Goal: Check status: Check status

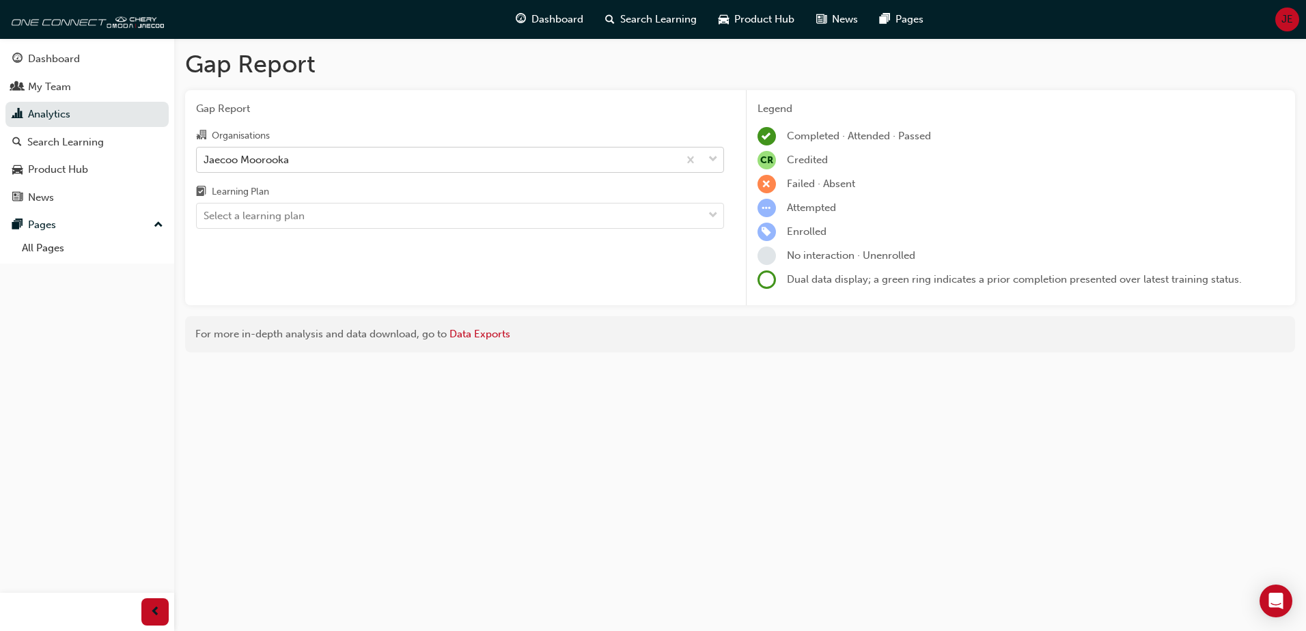
click at [287, 156] on div "Jaecoo Moorooka" at bounding box center [246, 160] width 85 height 16
click at [205, 156] on input "Organisations Jaecoo Moorooka" at bounding box center [204, 159] width 1 height 12
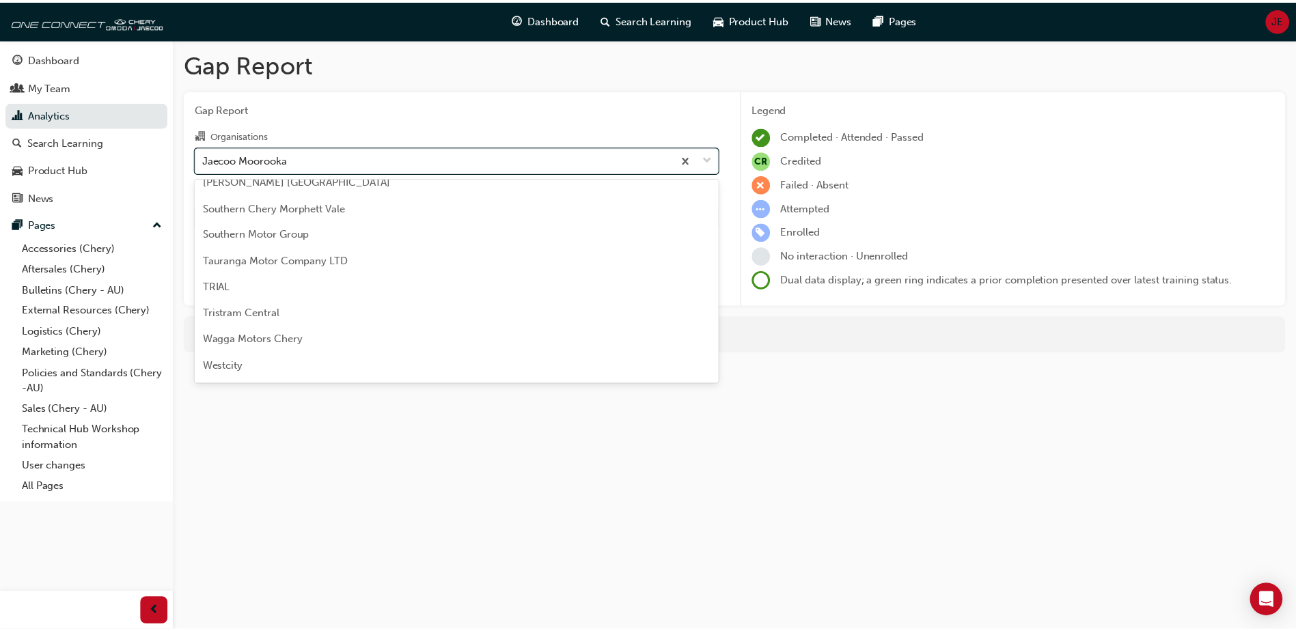
scroll to position [3850, 0]
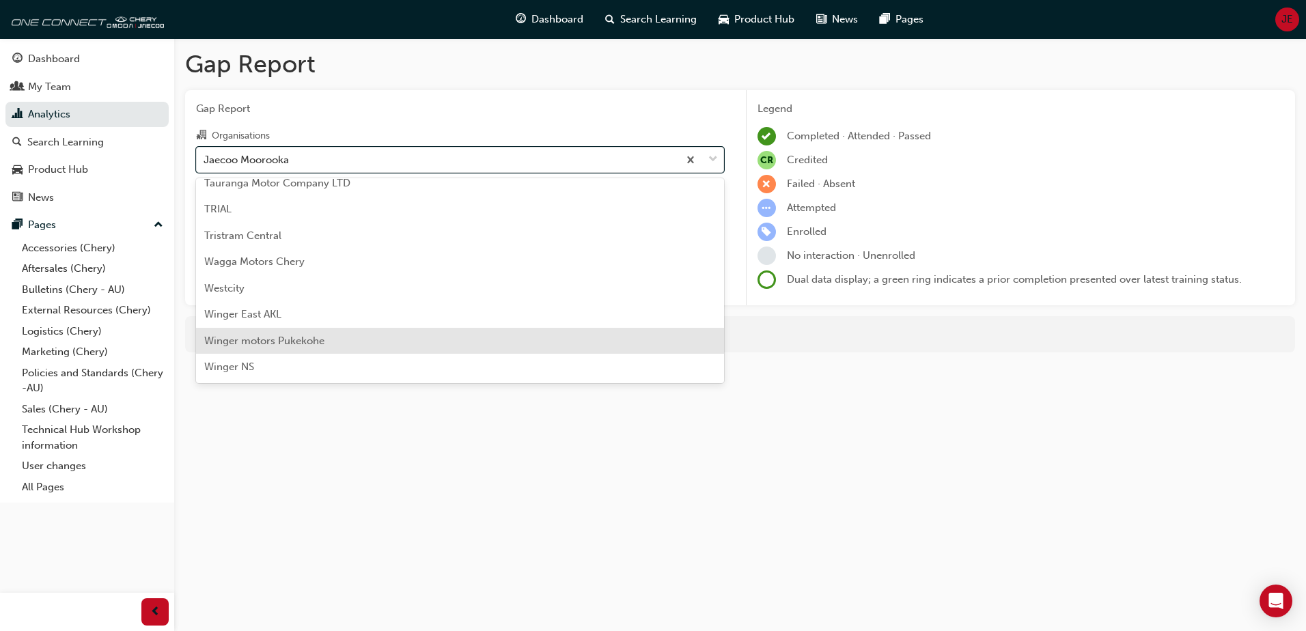
click at [288, 342] on span "Winger motors Pukekohe" at bounding box center [264, 341] width 120 height 12
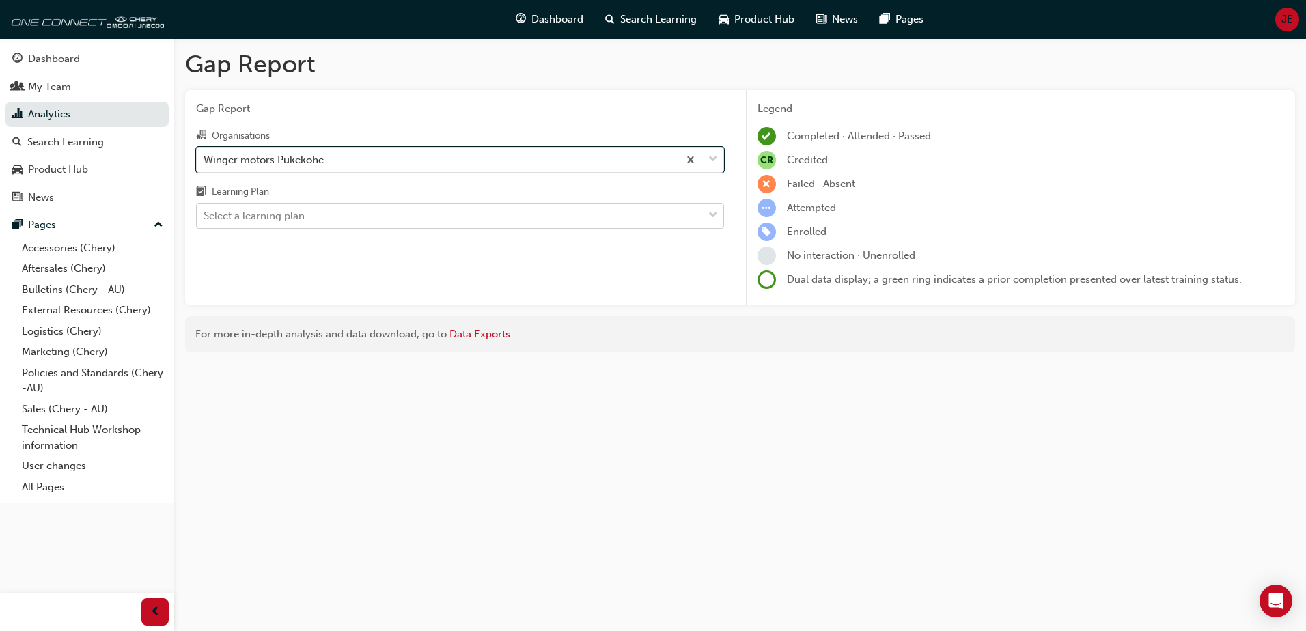
click at [312, 214] on div "Select a learning plan" at bounding box center [450, 216] width 506 height 24
click at [205, 214] on input "Learning Plan Select a learning plan" at bounding box center [204, 216] width 1 height 12
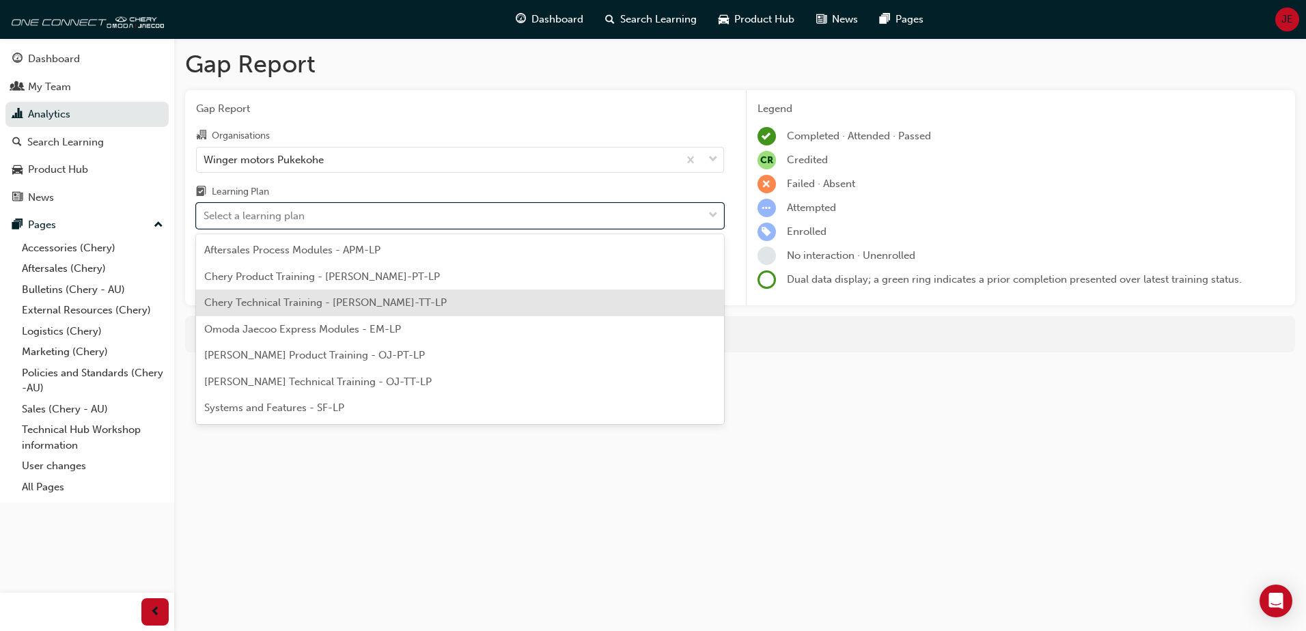
click at [313, 315] on div "Chery Technical Training - [PERSON_NAME]-TT-LP" at bounding box center [460, 303] width 528 height 27
click at [313, 315] on div "Gap Report Gap Report Organisations Winger motors Pukekohe Learning Plan option…" at bounding box center [740, 206] width 1132 height 336
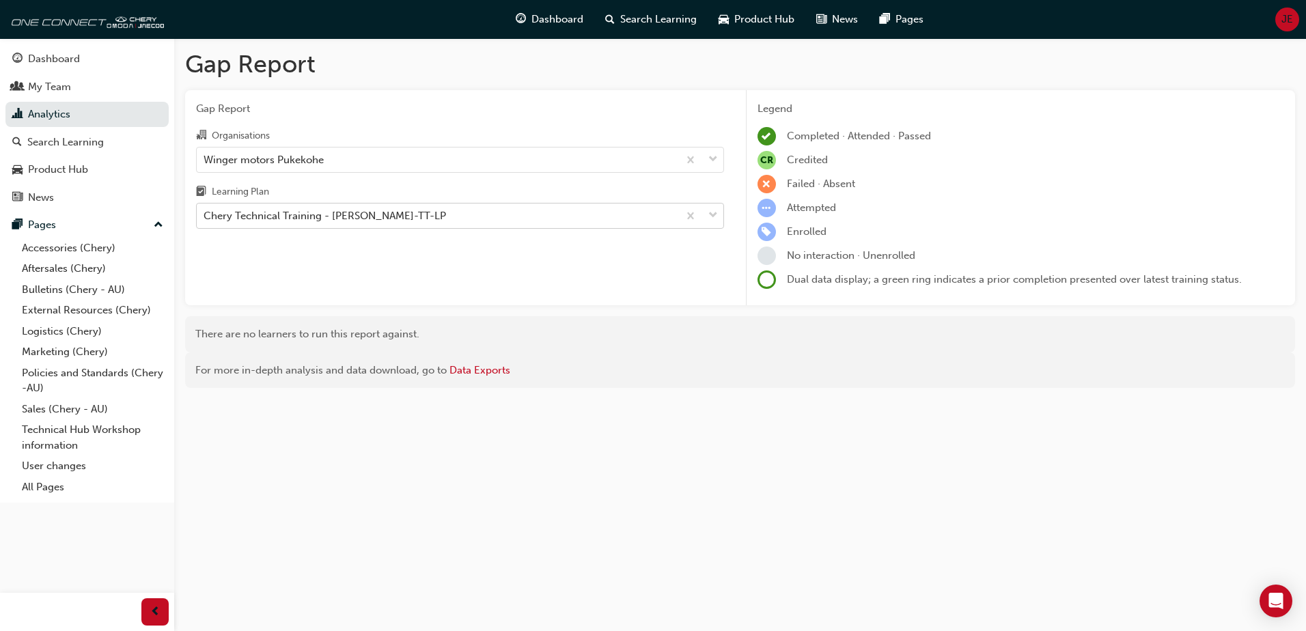
drag, startPoint x: 313, startPoint y: 315, endPoint x: 391, endPoint y: 212, distance: 128.3
click at [391, 212] on div "Chery Technical Training - [PERSON_NAME]-TT-LP" at bounding box center [325, 216] width 242 height 16
click at [205, 212] on input "Learning Plan Chery Technical Training - [PERSON_NAME]-TT-LP" at bounding box center [204, 216] width 1 height 12
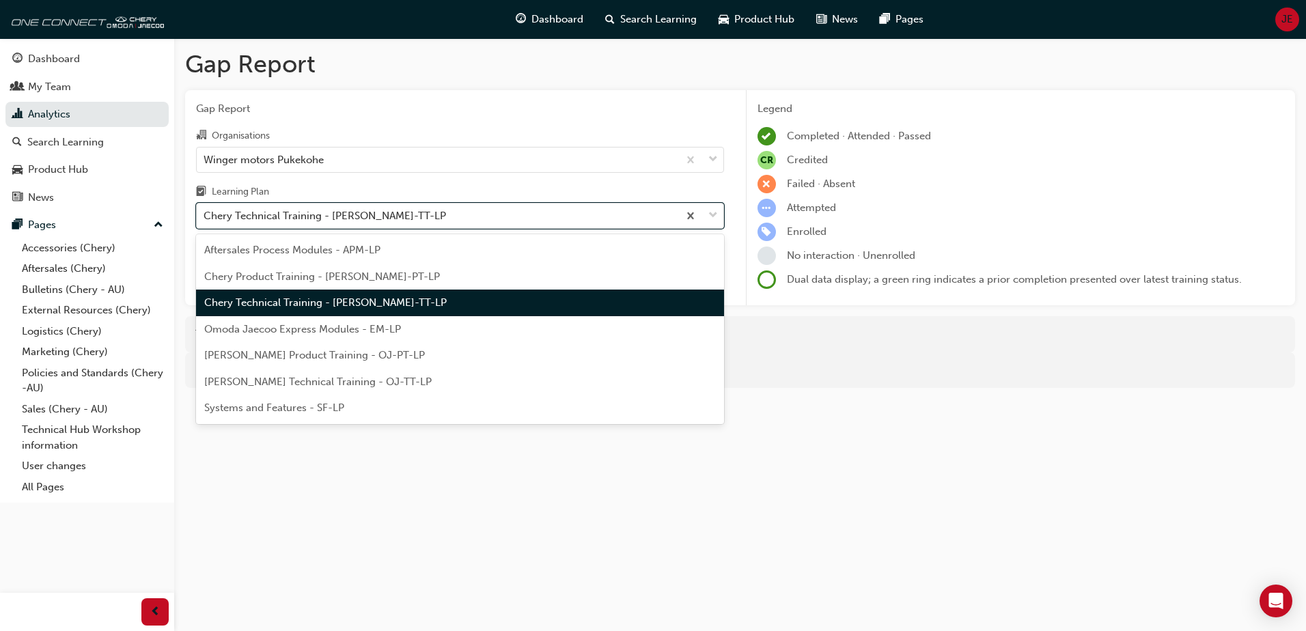
click at [378, 298] on span "Chery Technical Training - [PERSON_NAME]-TT-LP" at bounding box center [325, 302] width 242 height 12
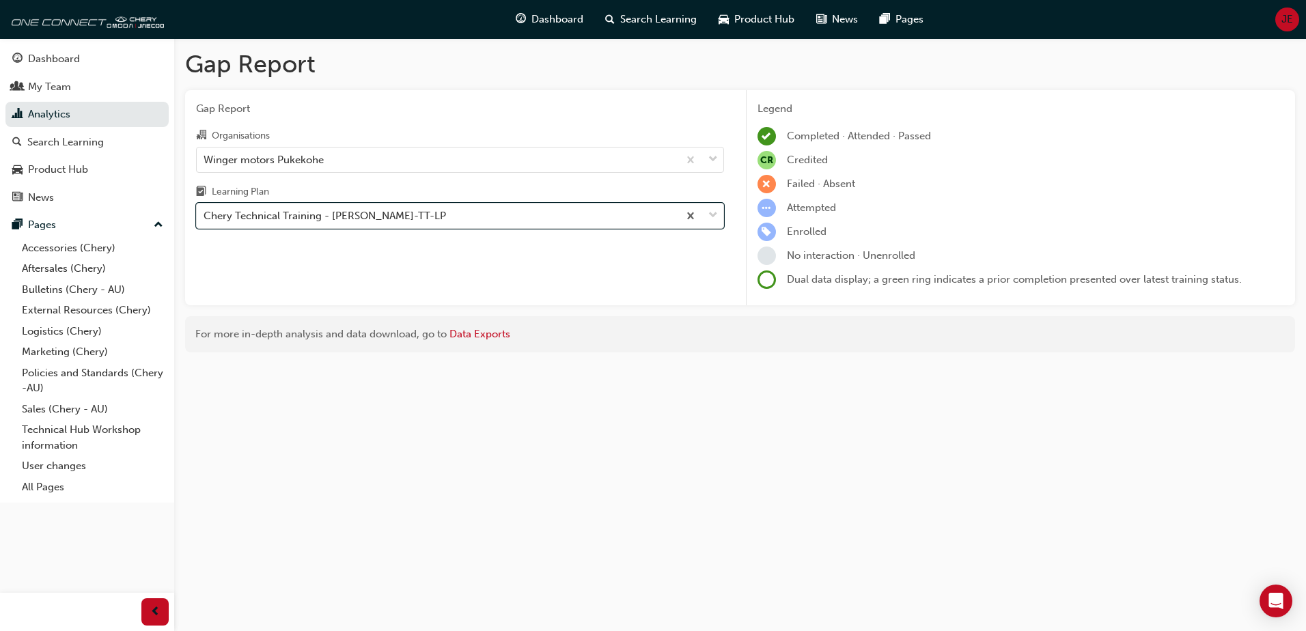
click at [476, 472] on div "Gap Report Gap Report Organisations Winger motors Pukekohe Learning Plan option…" at bounding box center [653, 315] width 1306 height 631
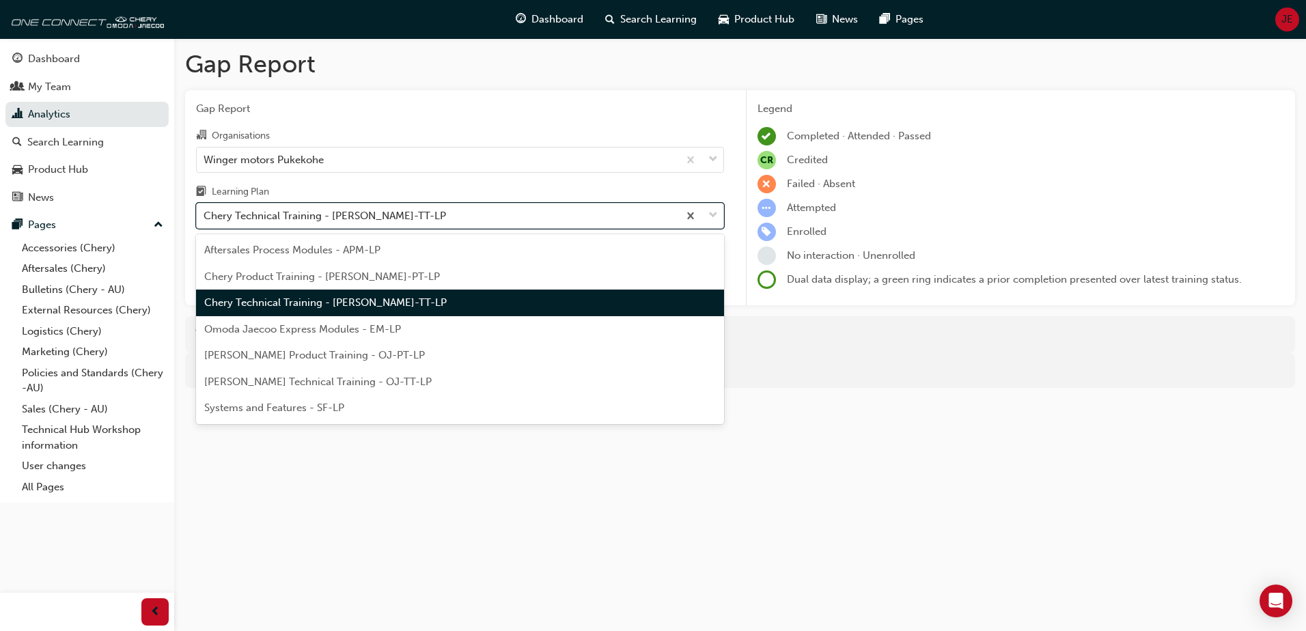
click at [342, 221] on div "Chery Technical Training - [PERSON_NAME]-TT-LP" at bounding box center [325, 216] width 242 height 16
click at [205, 221] on input "Learning Plan option Chery Technical Training - [PERSON_NAME]-TT-LP, selected. …" at bounding box center [204, 216] width 1 height 12
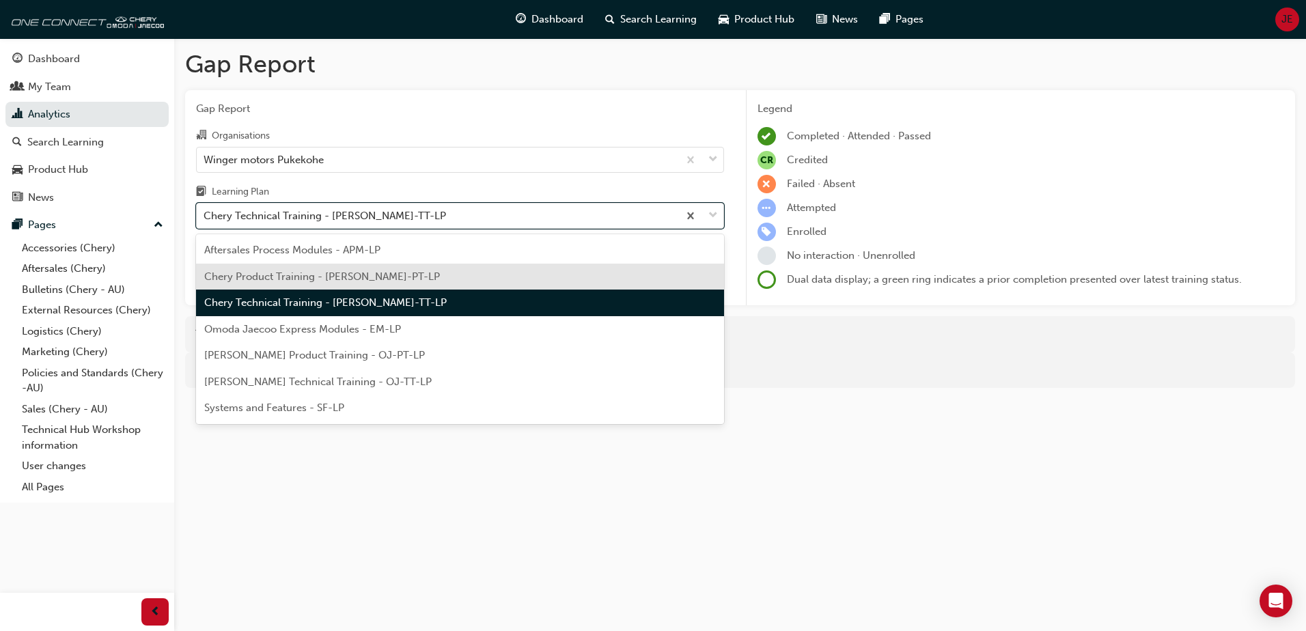
click at [324, 273] on span "Chery Product Training - [PERSON_NAME]-PT-LP" at bounding box center [322, 276] width 236 height 12
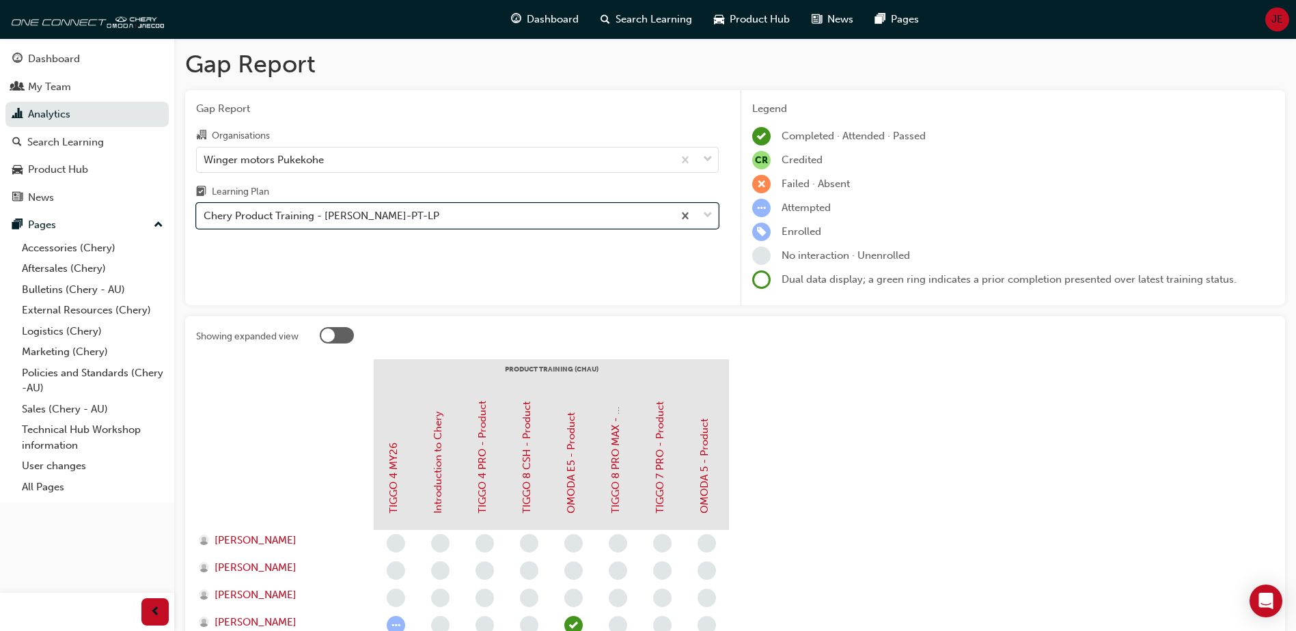
click at [336, 218] on div "Chery Product Training - [PERSON_NAME]-PT-LP" at bounding box center [322, 216] width 236 height 16
click at [205, 218] on input "Learning Plan option Chery Product Training - [PERSON_NAME]-PT-LP, selected. 0 …" at bounding box center [204, 216] width 1 height 12
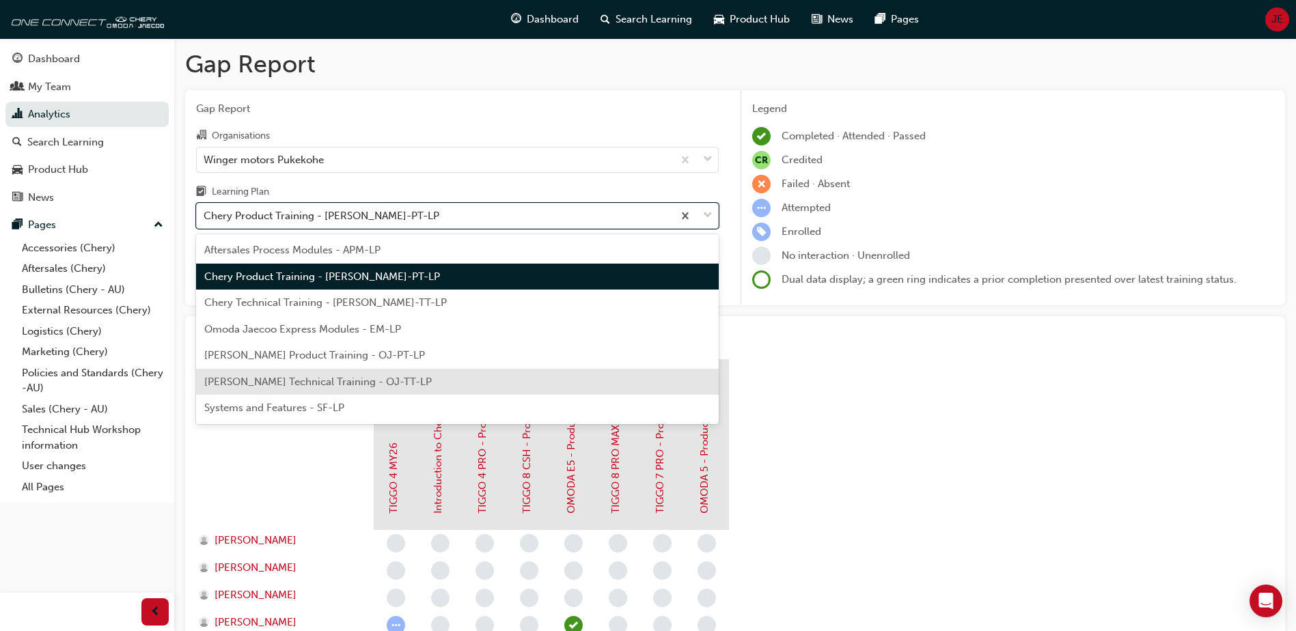
click at [351, 381] on span "[PERSON_NAME] Technical Training - OJ-TT-LP" at bounding box center [317, 382] width 227 height 12
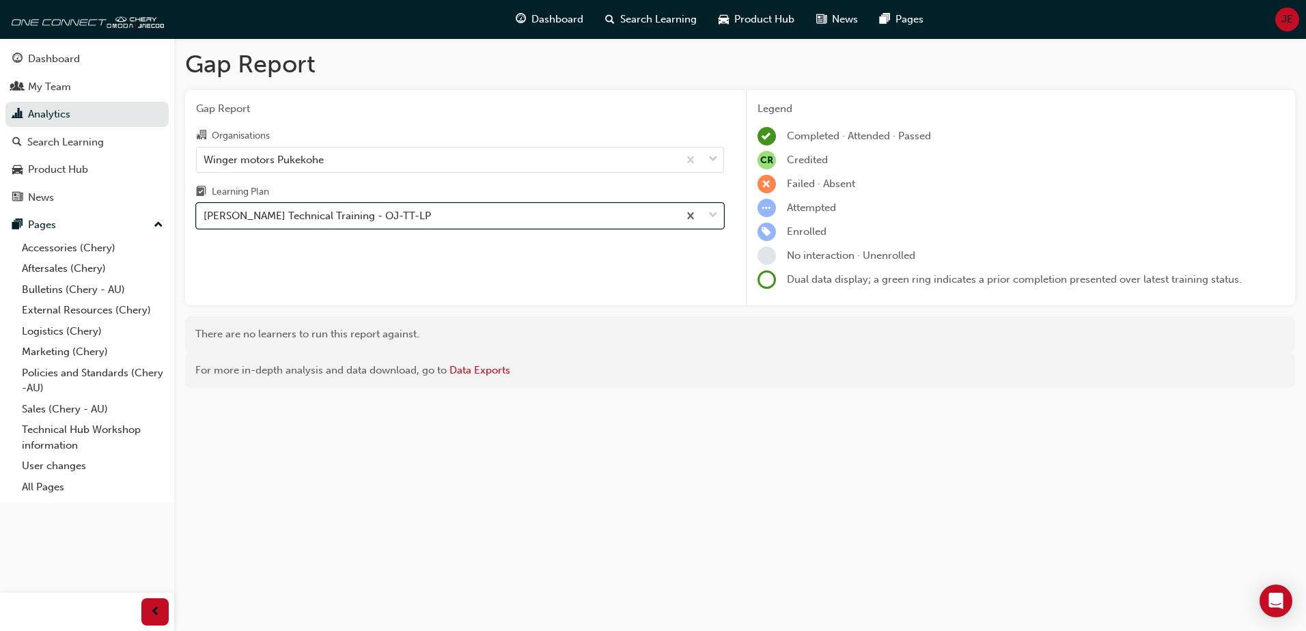
click at [443, 217] on div "[PERSON_NAME] Technical Training - OJ-TT-LP" at bounding box center [437, 216] width 481 height 24
click at [205, 217] on input "Learning Plan option Omoda Jaecoo Technical Training - OJ-TT-LP, selected. 0 re…" at bounding box center [204, 216] width 1 height 12
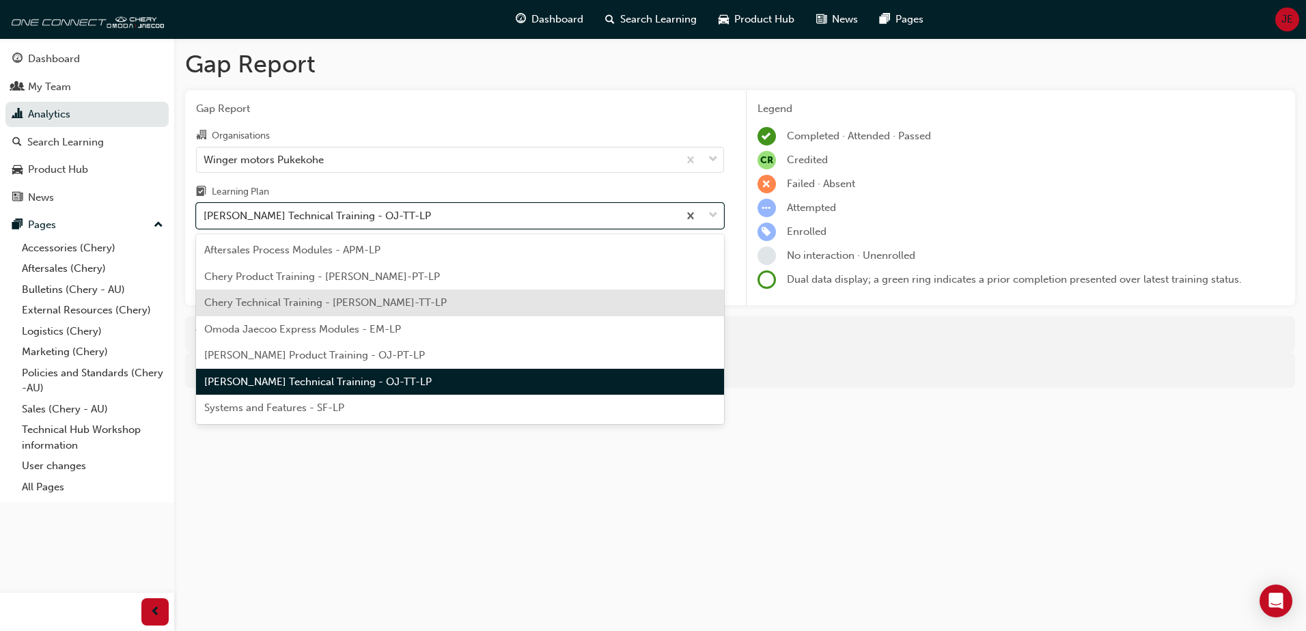
click at [387, 303] on span "Chery Technical Training - [PERSON_NAME]-TT-LP" at bounding box center [325, 302] width 242 height 12
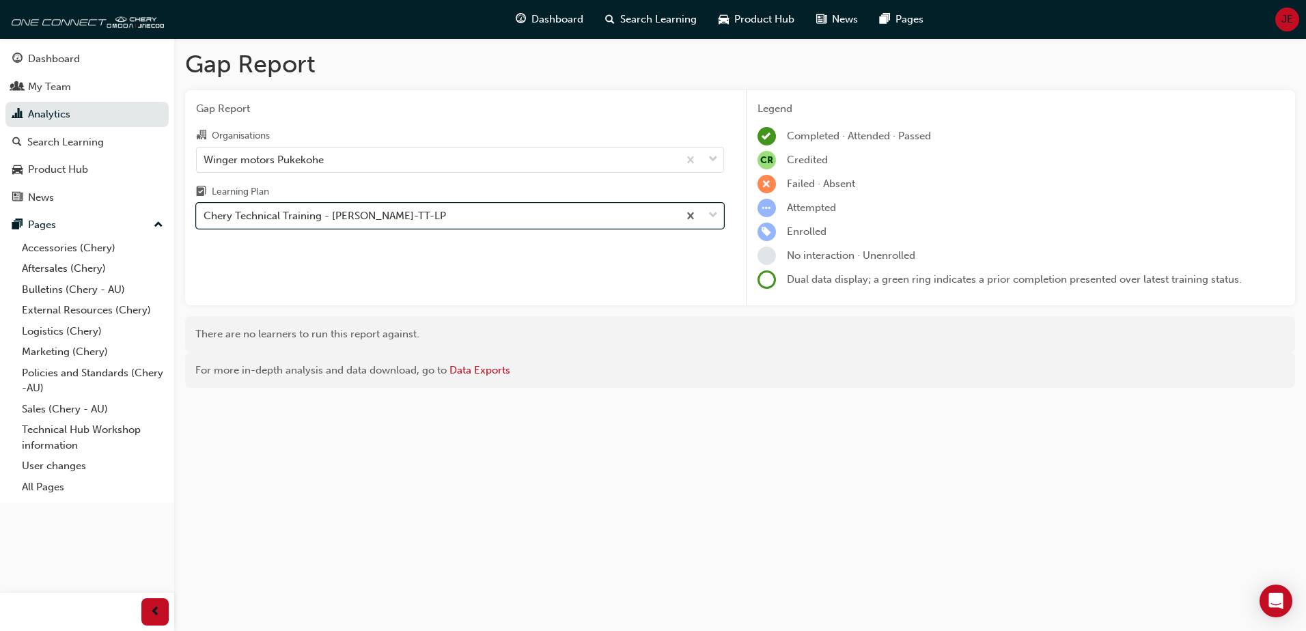
click at [389, 214] on div "Chery Technical Training - [PERSON_NAME]-TT-LP" at bounding box center [325, 216] width 242 height 16
click at [205, 214] on input "Learning Plan option Chery Technical Training - [PERSON_NAME]-TT-LP, selected. …" at bounding box center [204, 216] width 1 height 12
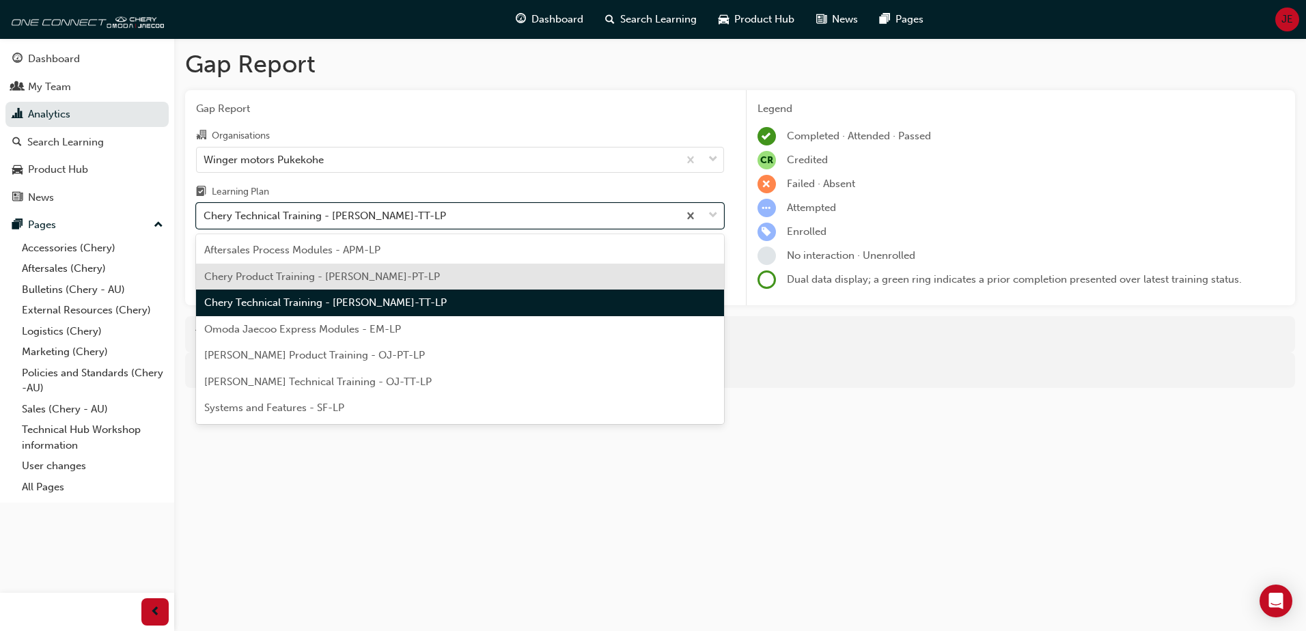
click at [385, 277] on span "Chery Product Training - [PERSON_NAME]-PT-LP" at bounding box center [322, 276] width 236 height 12
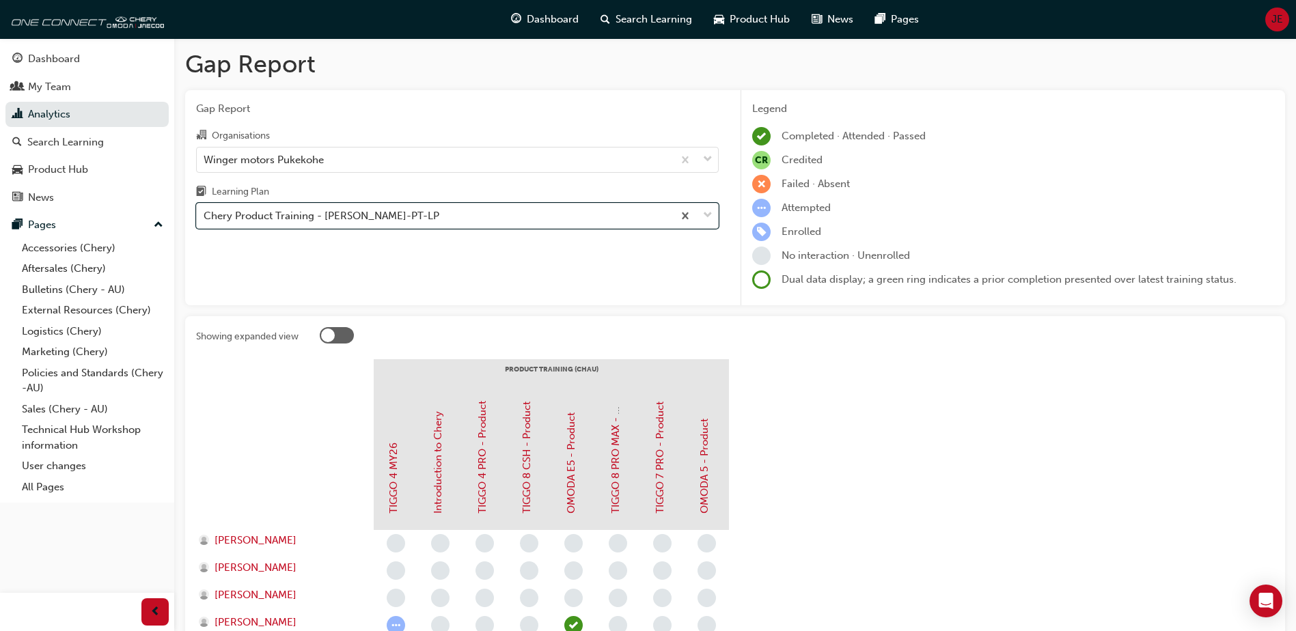
scroll to position [138, 0]
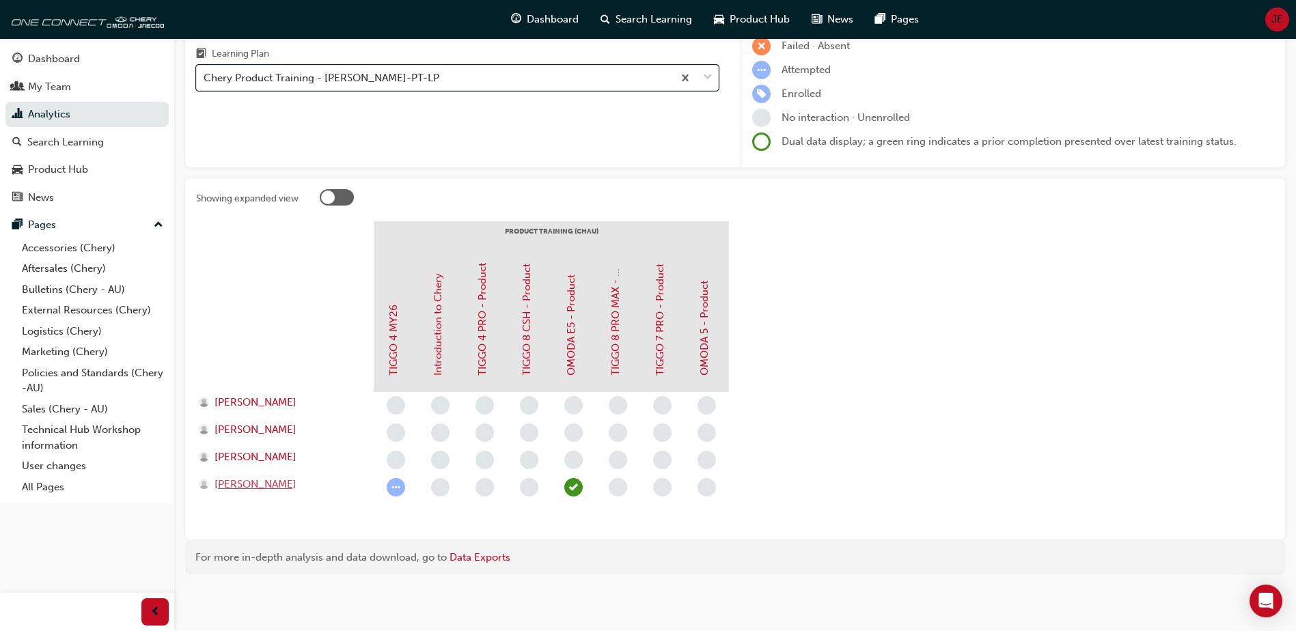
click at [268, 483] on span "[PERSON_NAME]" at bounding box center [255, 485] width 82 height 16
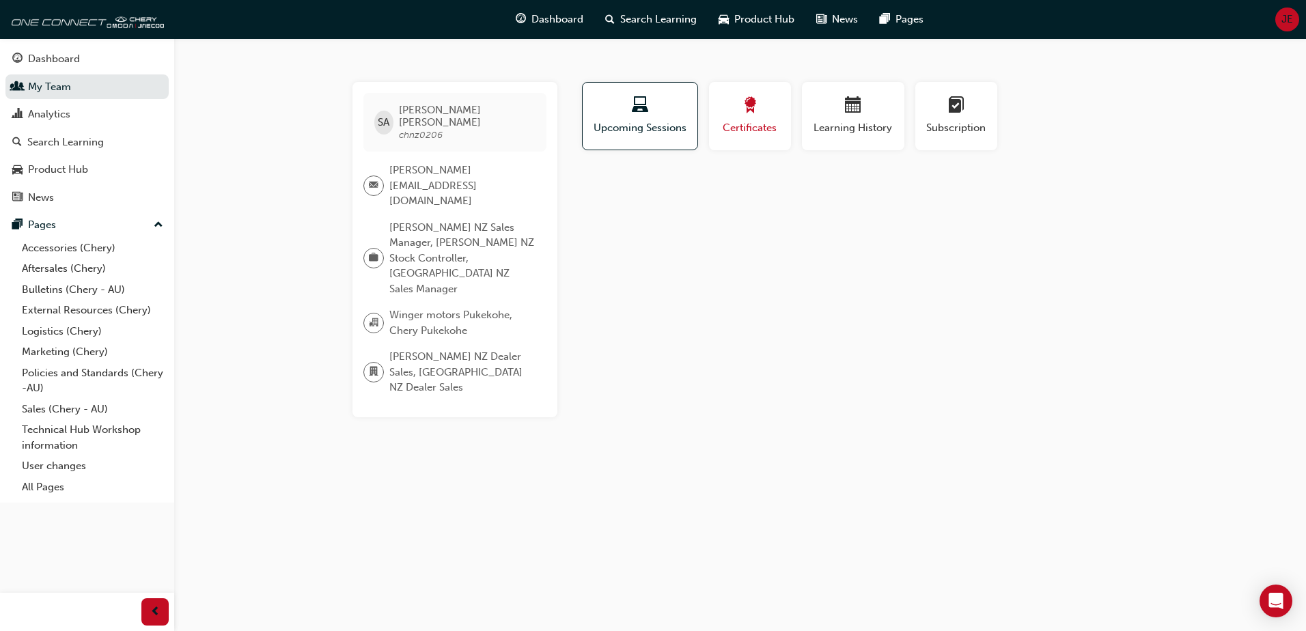
click at [751, 97] on span "award-icon" at bounding box center [750, 106] width 16 height 18
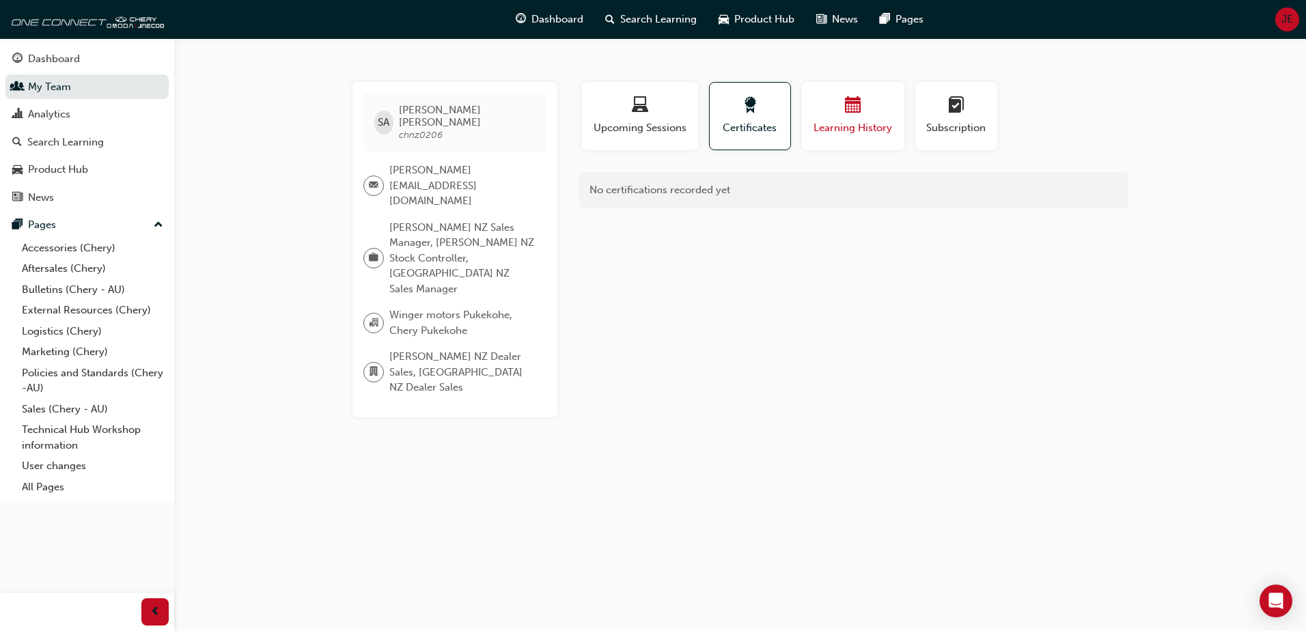
click at [822, 98] on div "button" at bounding box center [853, 107] width 82 height 21
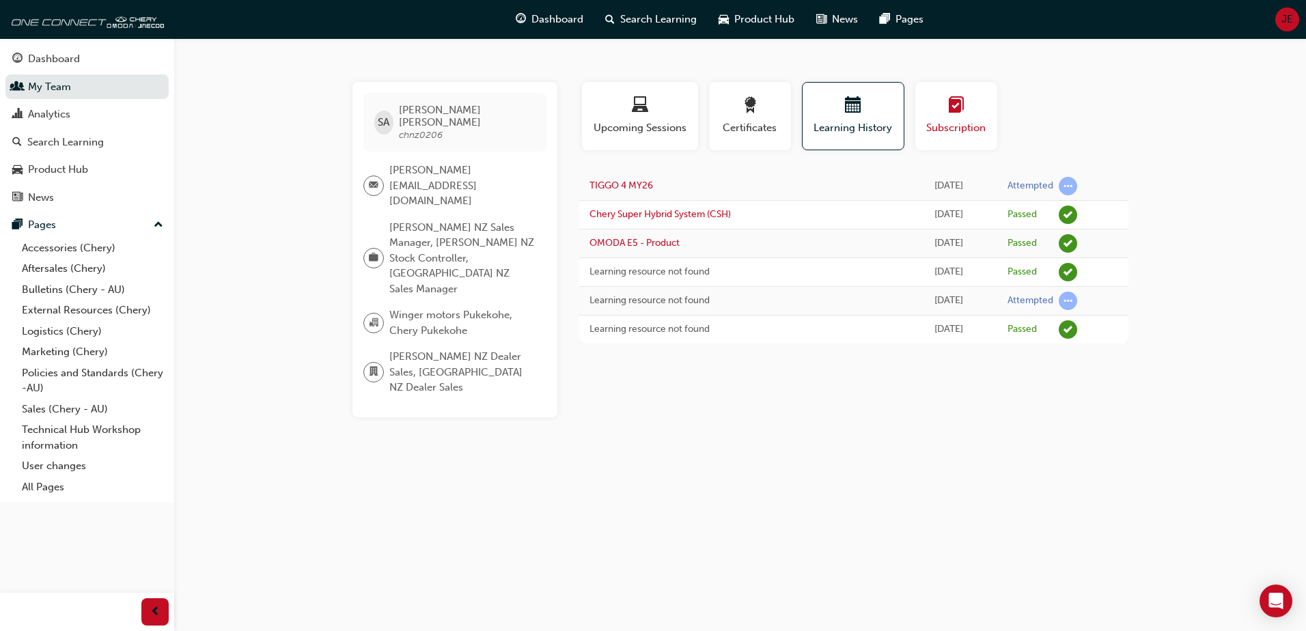
click at [963, 108] on span "learningplan-icon" at bounding box center [956, 106] width 16 height 18
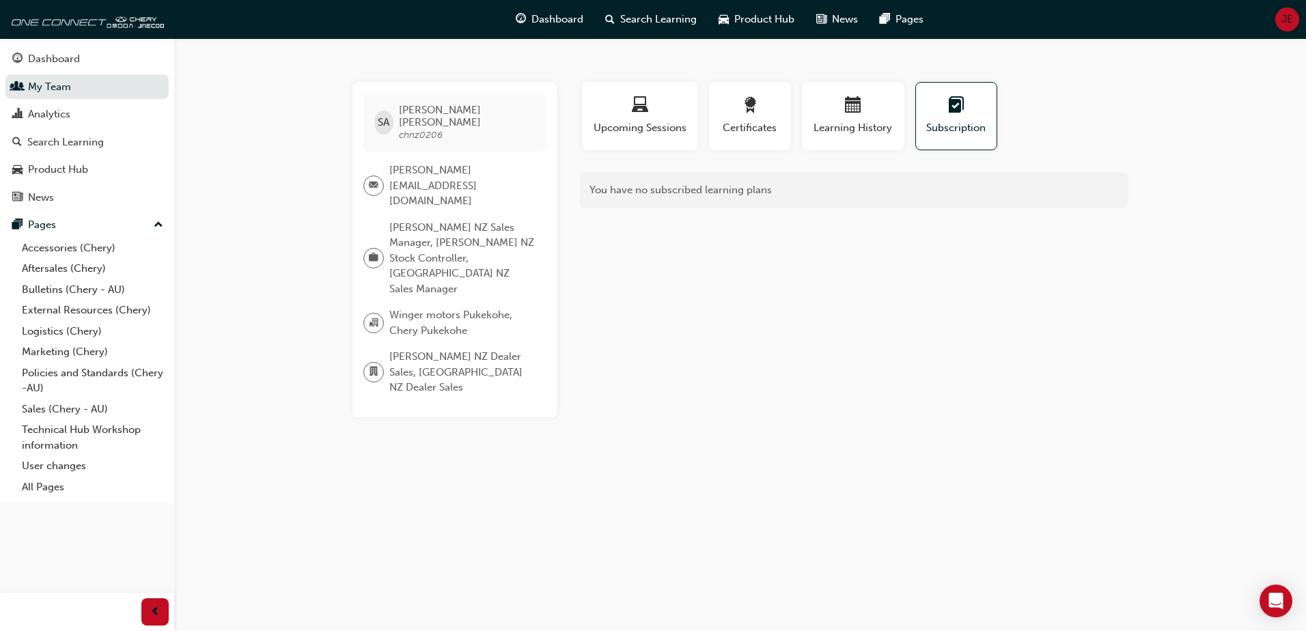
click at [739, 181] on div "You have no subscribed learning plans" at bounding box center [853, 190] width 549 height 36
click at [591, 101] on button "Upcoming Sessions" at bounding box center [640, 116] width 116 height 68
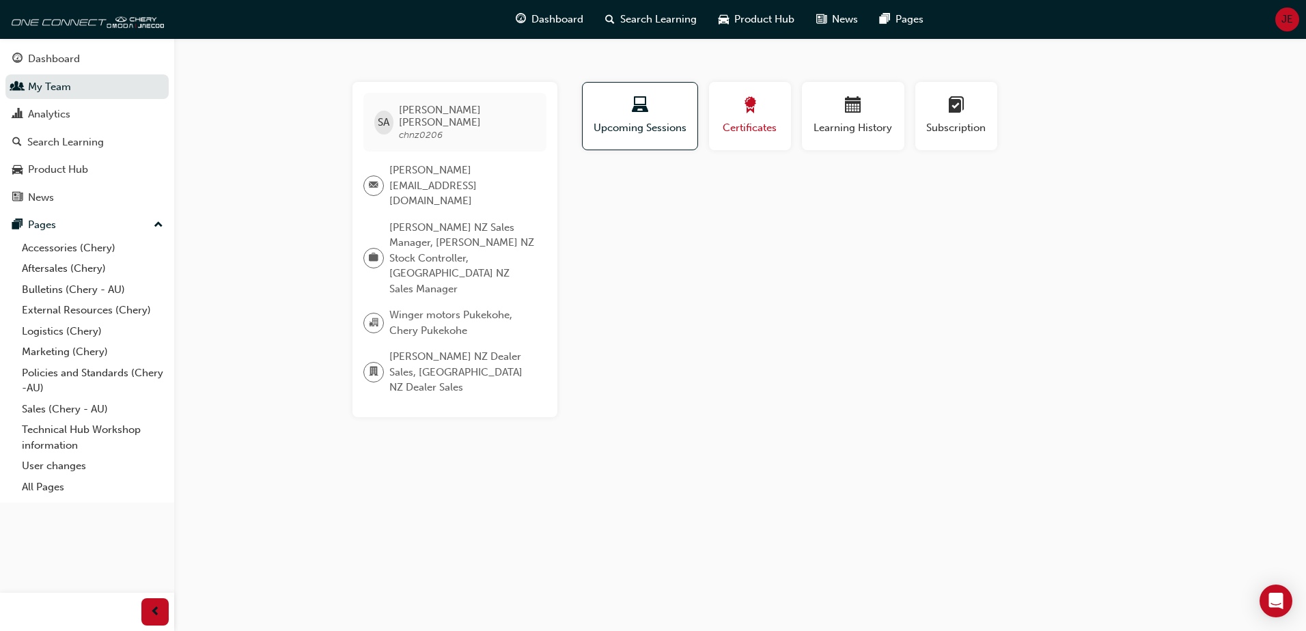
click at [762, 106] on div "button" at bounding box center [749, 107] width 61 height 21
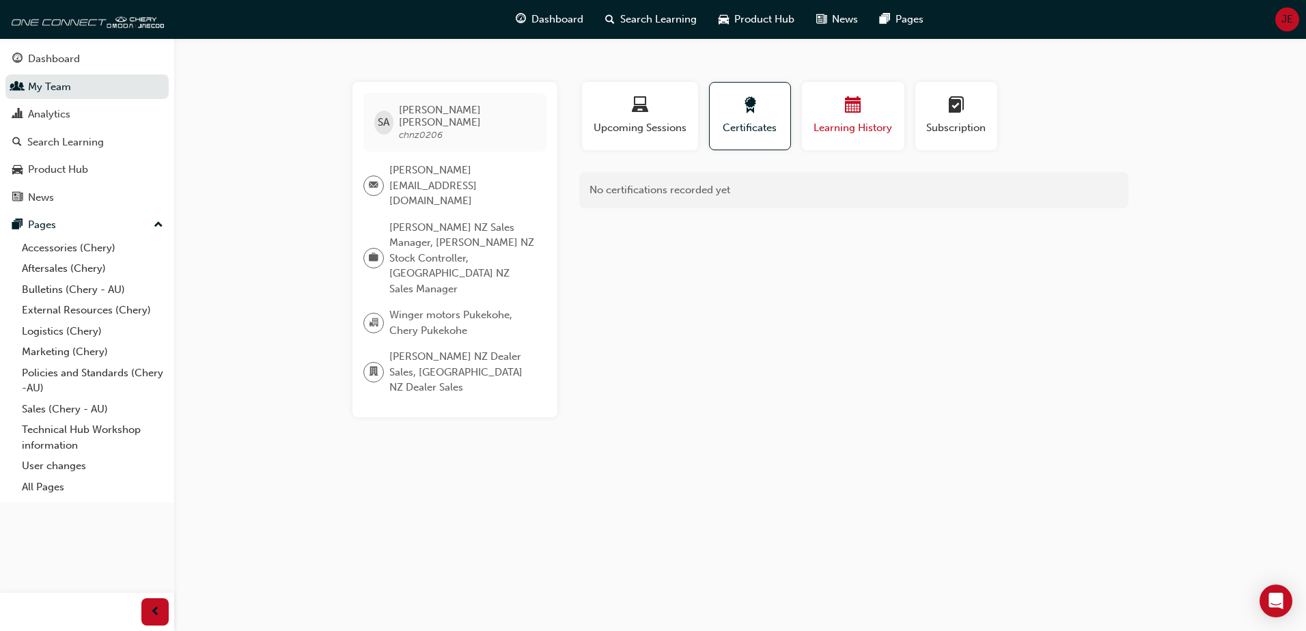
click at [858, 97] on span "calendar-icon" at bounding box center [853, 106] width 16 height 18
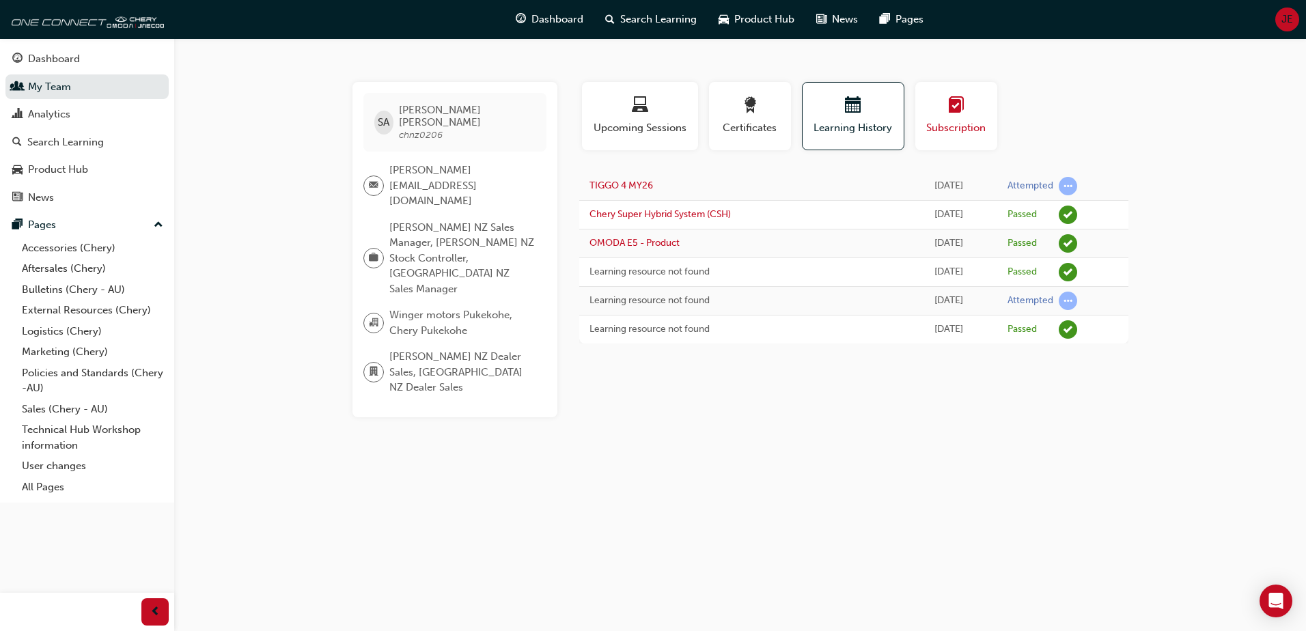
click at [953, 105] on span "learningplan-icon" at bounding box center [956, 106] width 16 height 18
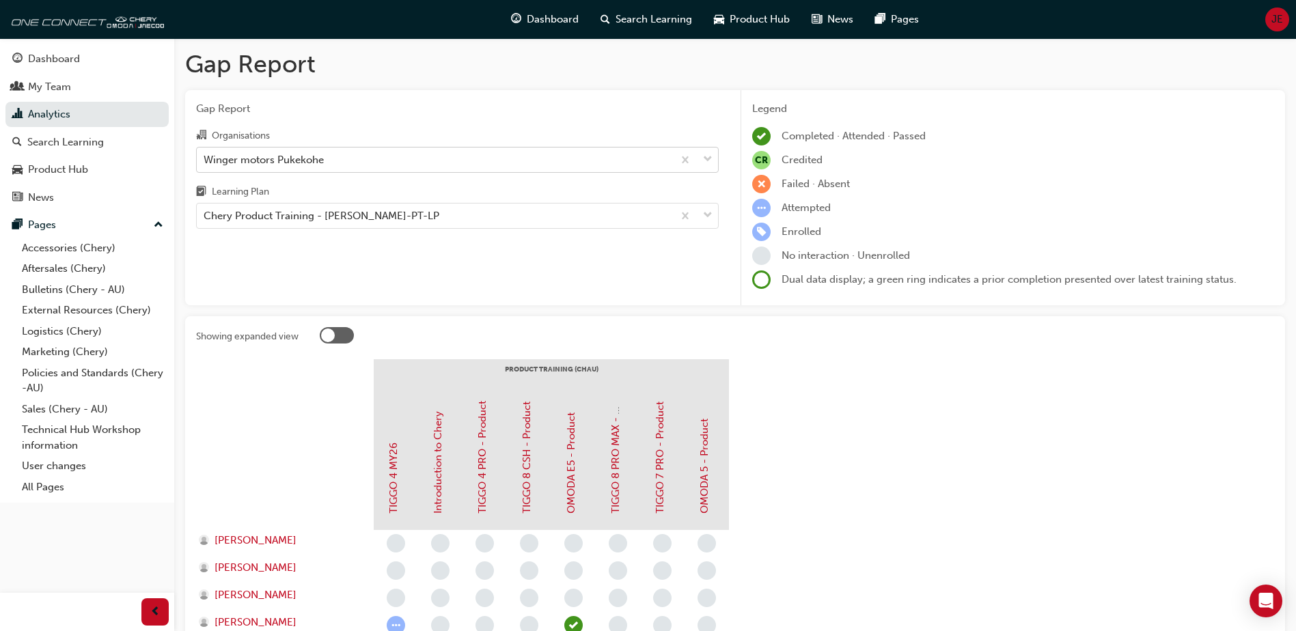
click at [374, 162] on div "Winger motors Pukekohe" at bounding box center [435, 160] width 476 height 24
click at [205, 162] on input "Organisations Winger motors Pukekohe" at bounding box center [204, 159] width 1 height 12
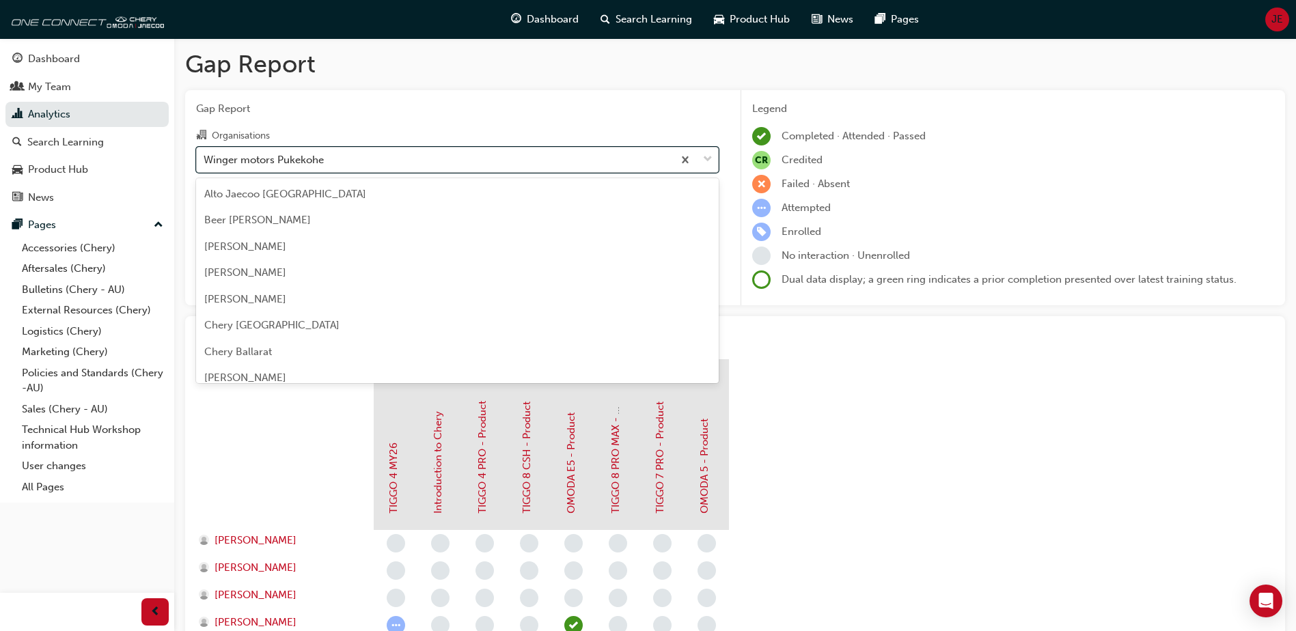
scroll to position [3830, 0]
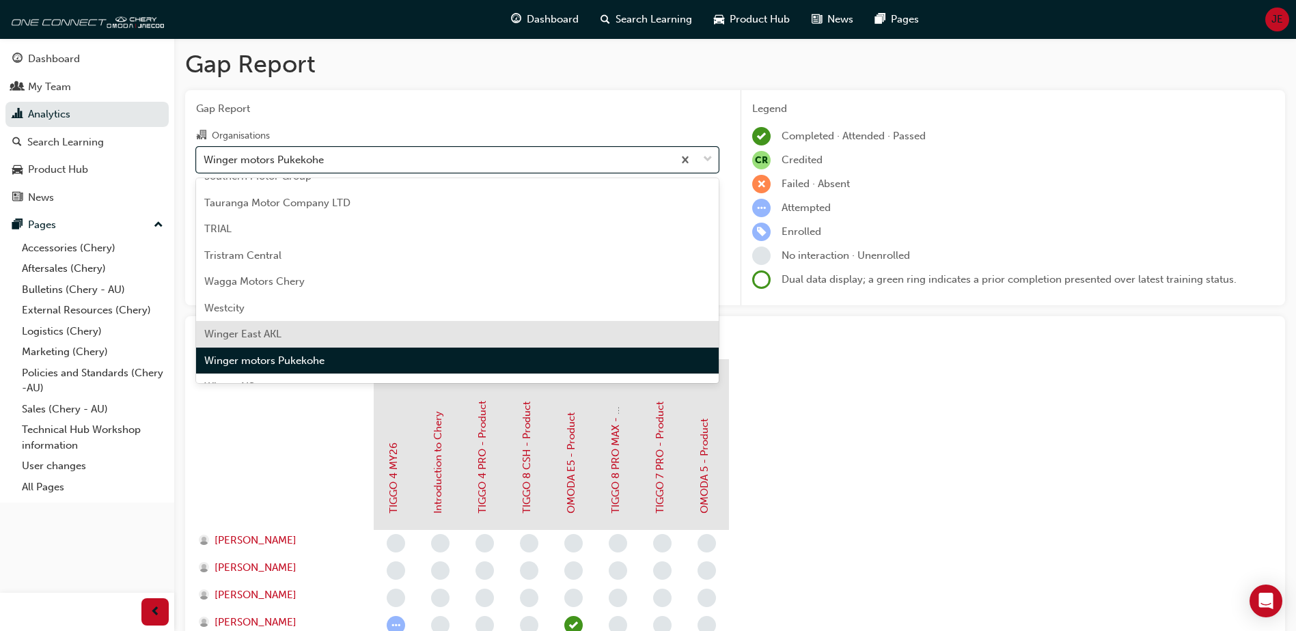
click at [346, 330] on div "Winger East AKL" at bounding box center [457, 334] width 522 height 27
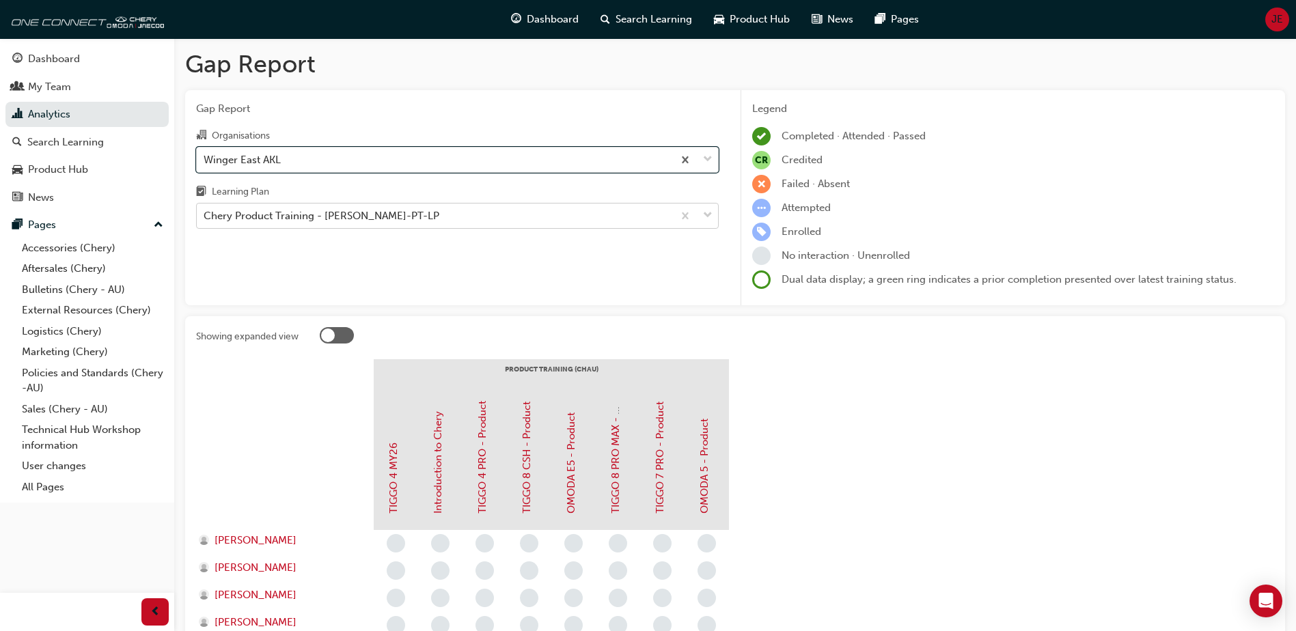
click at [432, 214] on div "Chery Product Training - [PERSON_NAME]-PT-LP" at bounding box center [435, 216] width 476 height 24
click at [205, 214] on input "Learning Plan Chery Product Training - [PERSON_NAME]-PT-LP" at bounding box center [204, 216] width 1 height 12
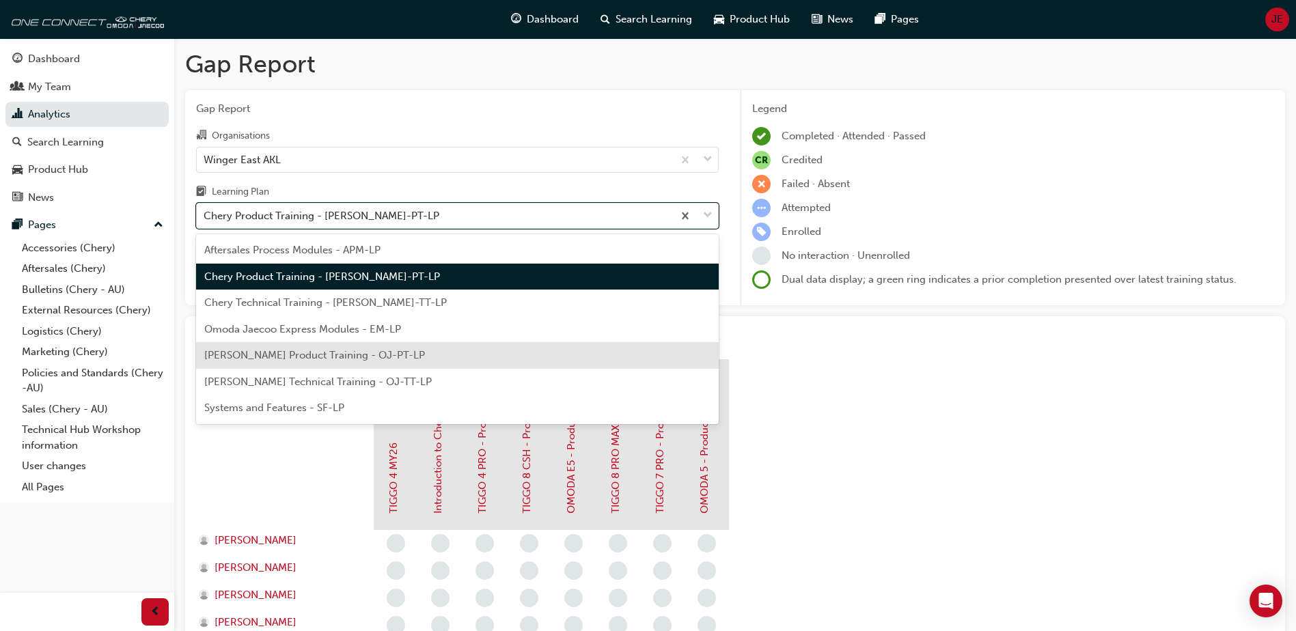
click at [398, 359] on span "[PERSON_NAME] Product Training - OJ-PT-LP" at bounding box center [314, 355] width 221 height 12
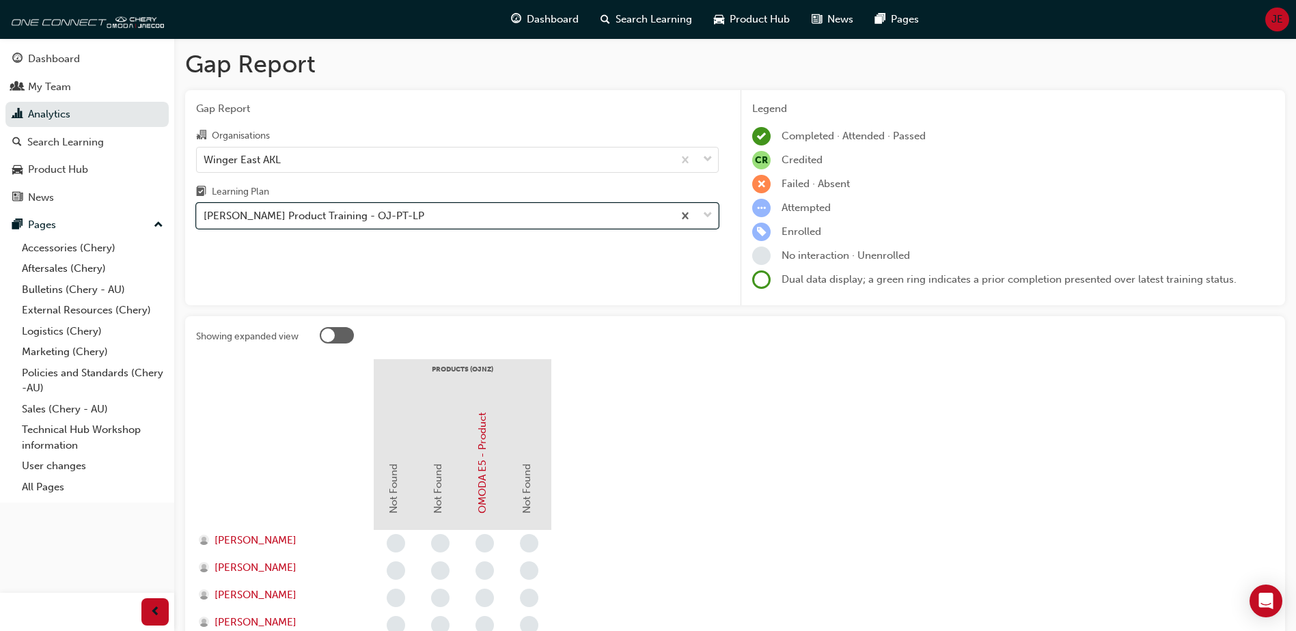
click at [464, 218] on div "[PERSON_NAME] Product Training - OJ-PT-LP" at bounding box center [435, 216] width 476 height 24
click at [205, 218] on input "Learning Plan option [PERSON_NAME] Product Training - OJ-PT-LP, selected. 0 res…" at bounding box center [204, 216] width 1 height 12
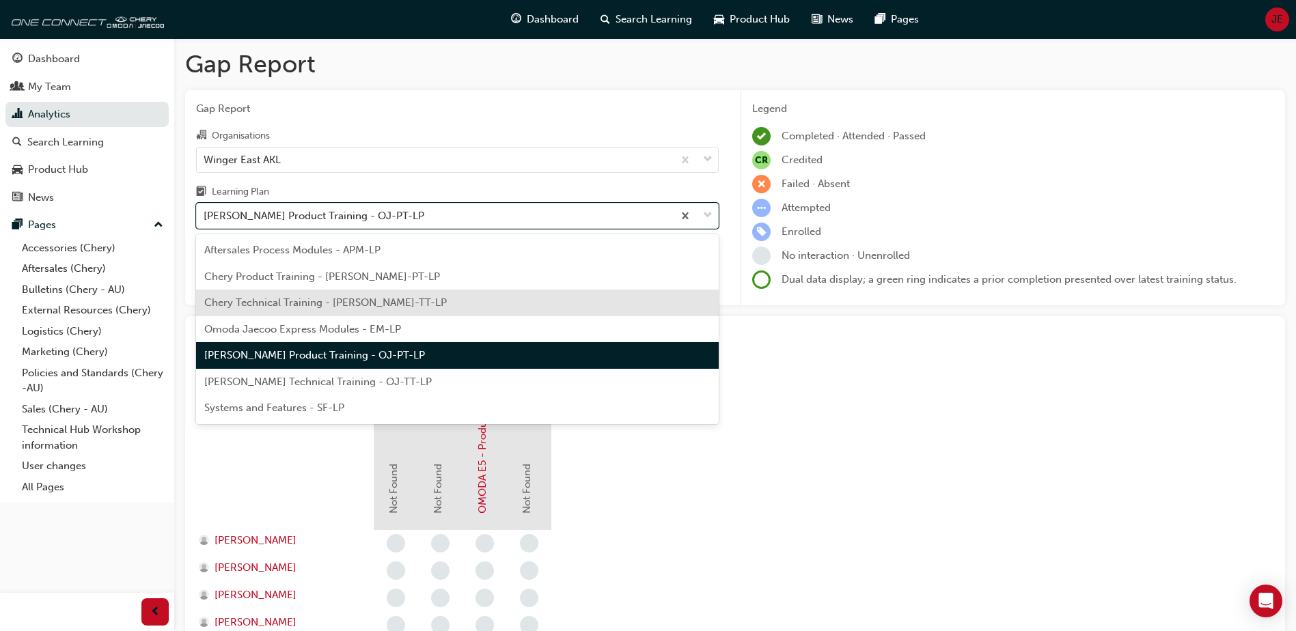
click at [374, 301] on span "Chery Technical Training - [PERSON_NAME]-TT-LP" at bounding box center [325, 302] width 242 height 12
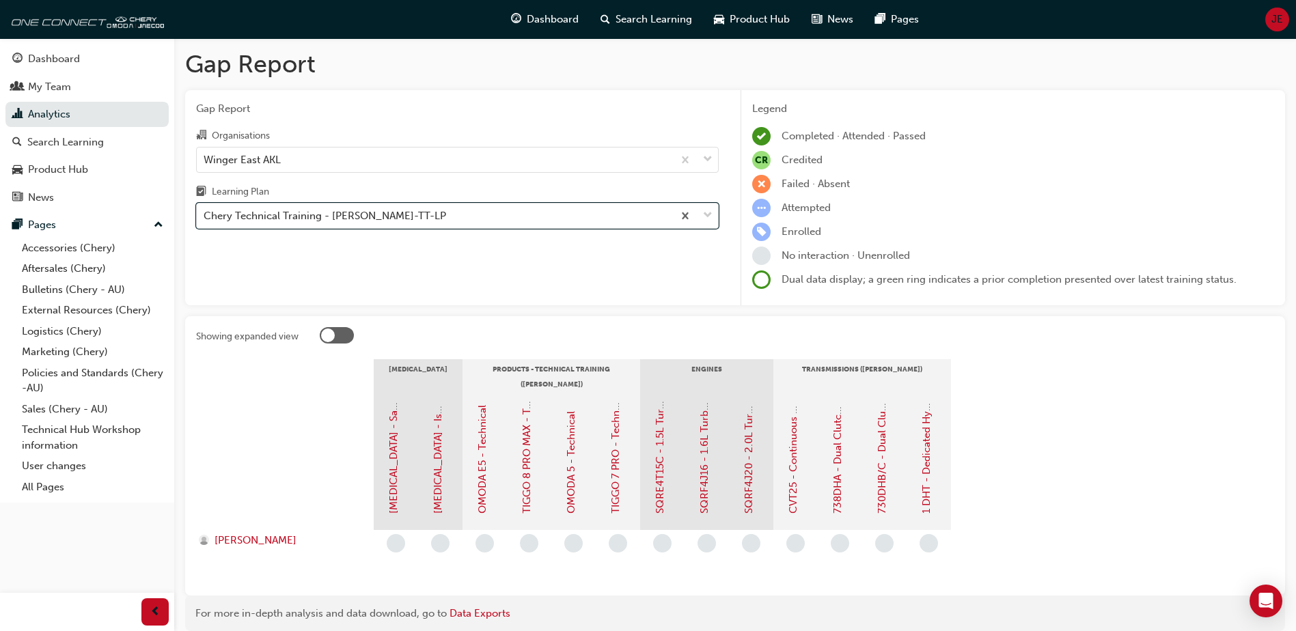
scroll to position [56, 0]
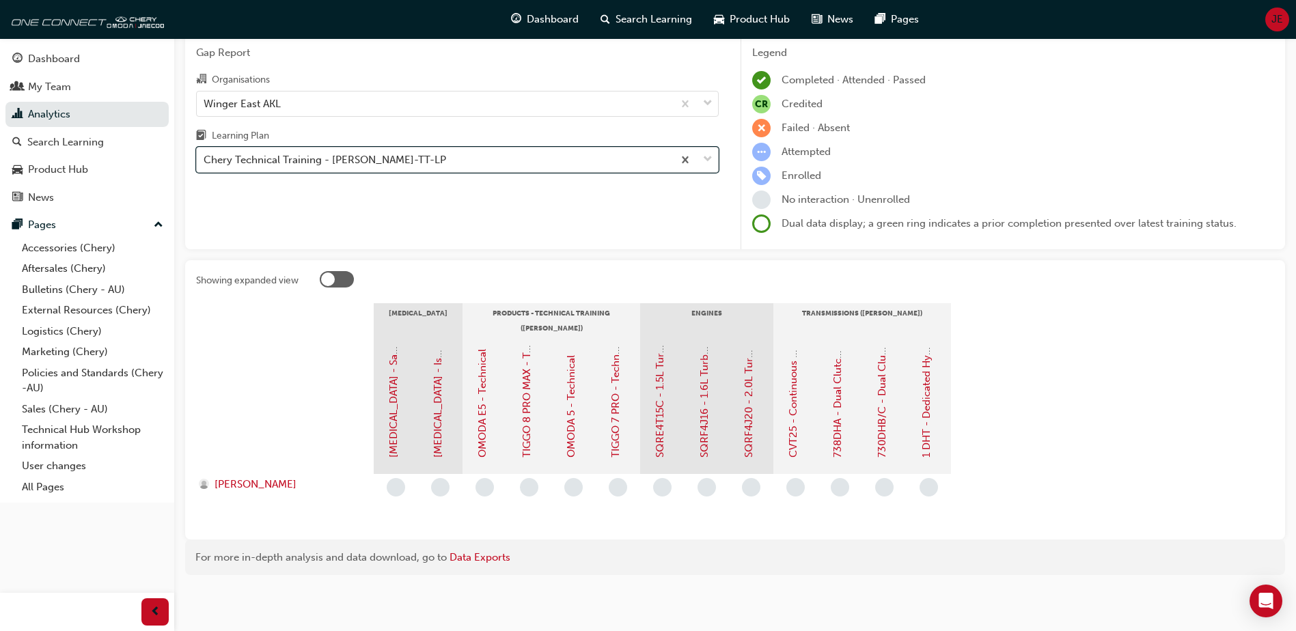
click at [501, 156] on div "Chery Technical Training - [PERSON_NAME]-TT-LP" at bounding box center [435, 160] width 476 height 24
click at [205, 156] on input "Learning Plan option Chery Technical Training - [PERSON_NAME]-TT-LP, selected. …" at bounding box center [204, 160] width 1 height 12
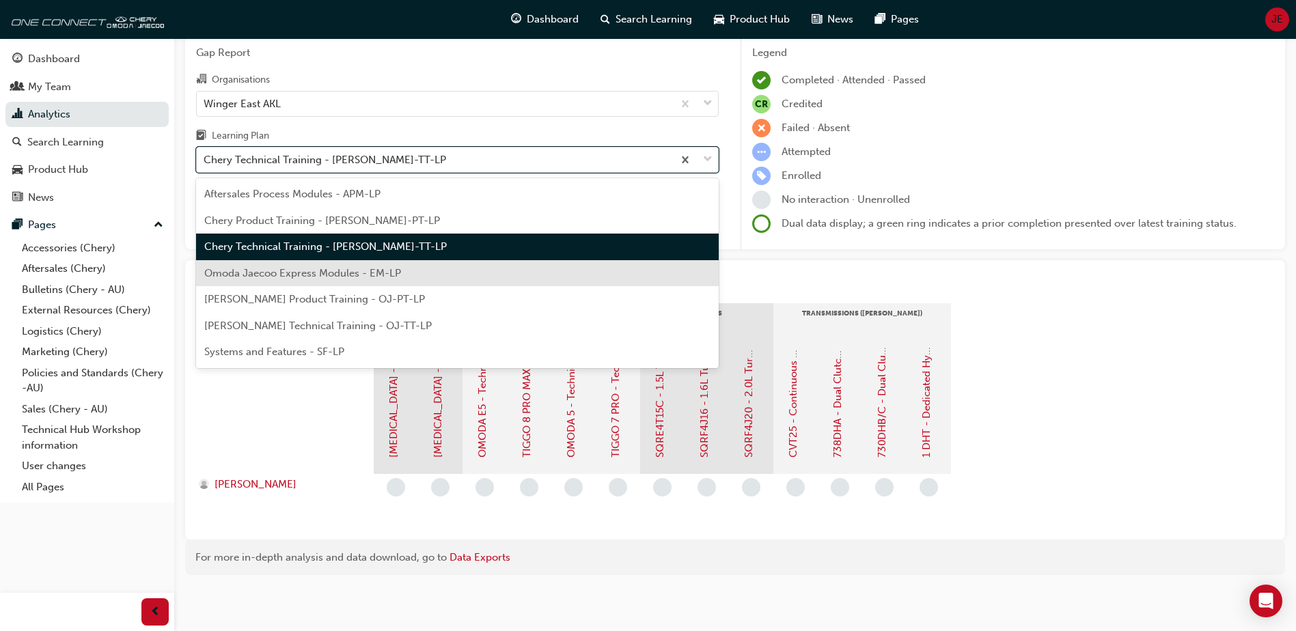
click at [1142, 453] on section "[MEDICAL_DATA] PRODUCTS - TECHNICAL TRAINING ([PERSON_NAME]) ENGINES TRANSMISSI…" at bounding box center [735, 415] width 1078 height 225
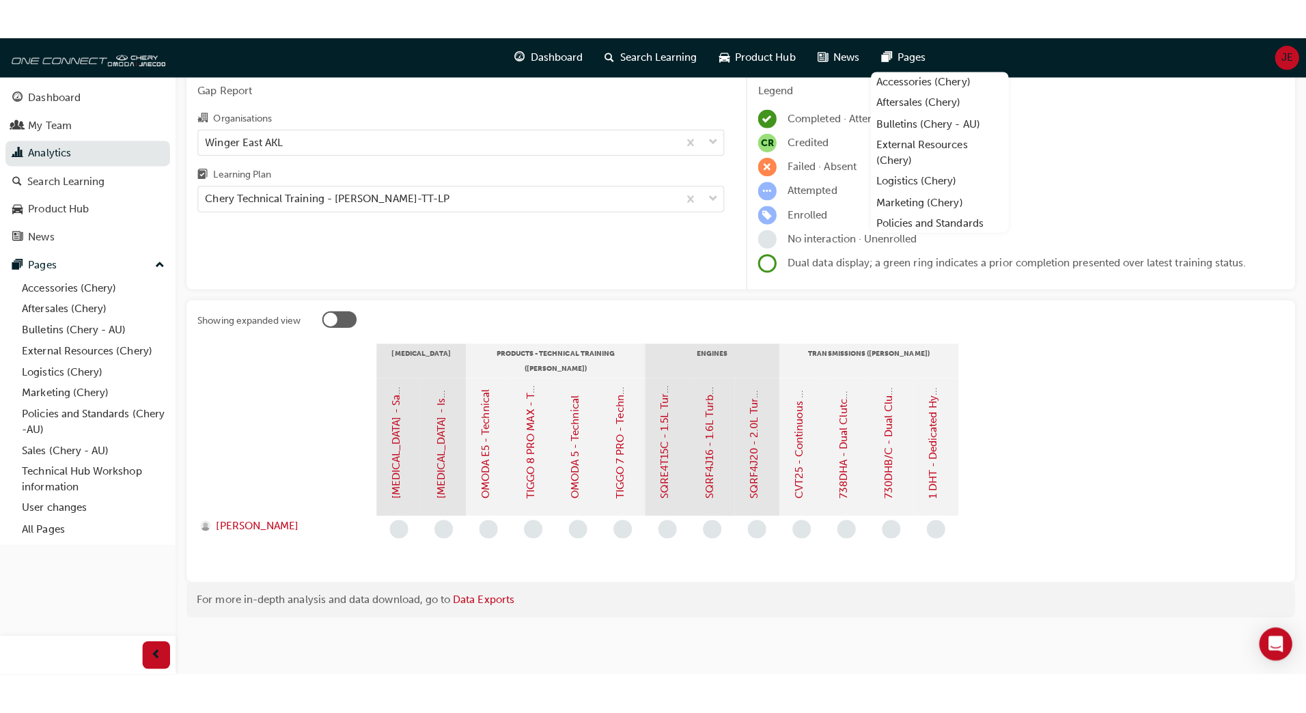
scroll to position [0, 0]
